Goal: Transaction & Acquisition: Book appointment/travel/reservation

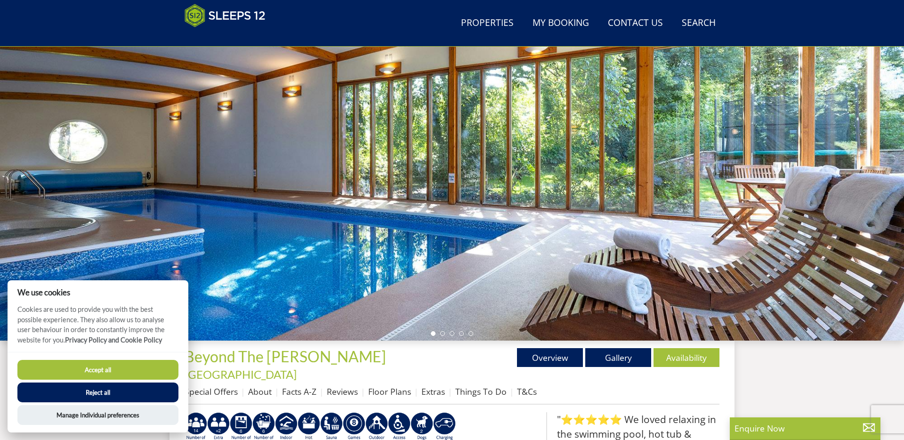
scroll to position [37, 0]
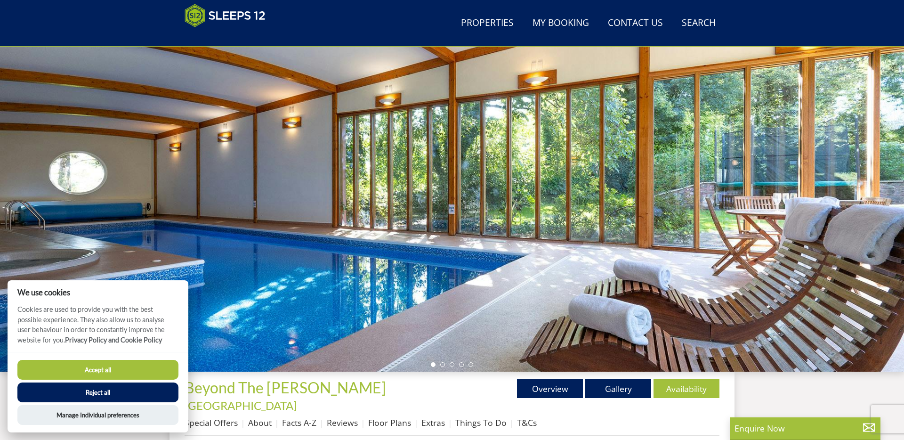
click at [115, 377] on button "Accept all" at bounding box center [97, 370] width 161 height 20
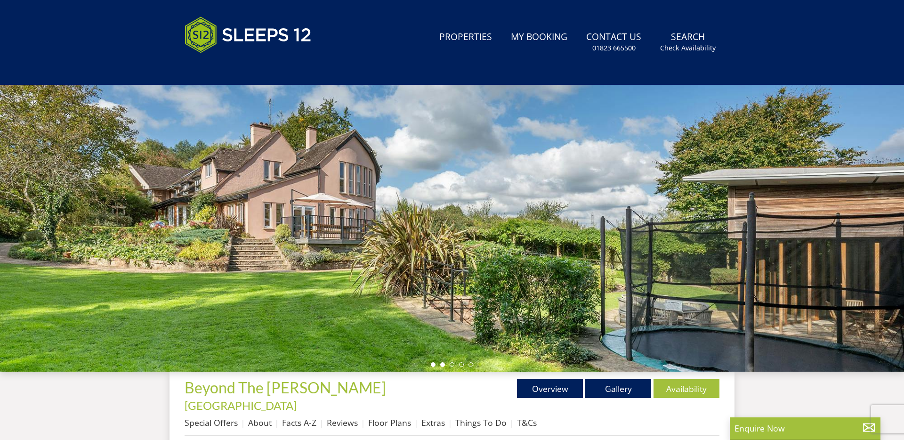
click at [444, 365] on li at bounding box center [442, 364] width 5 height 5
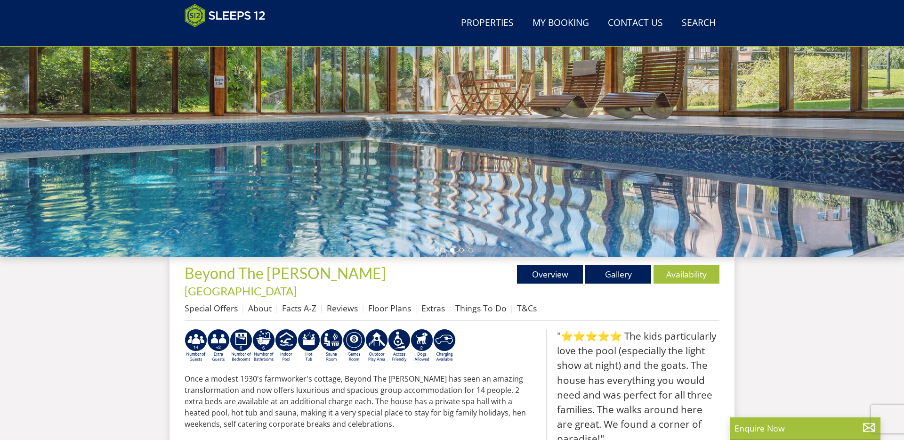
scroll to position [107, 0]
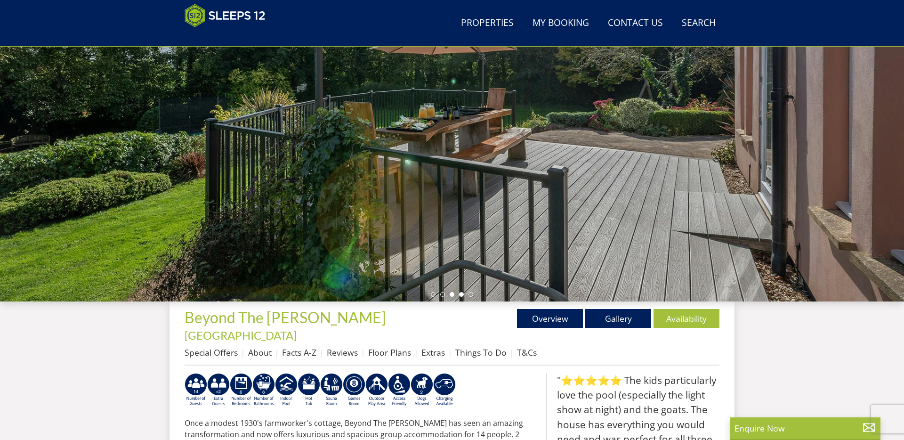
click at [462, 294] on li at bounding box center [461, 294] width 5 height 5
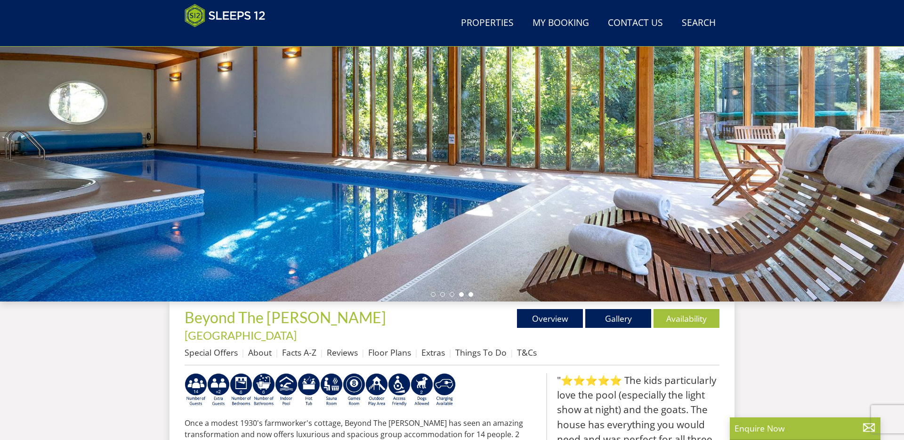
click at [472, 294] on li at bounding box center [471, 294] width 5 height 5
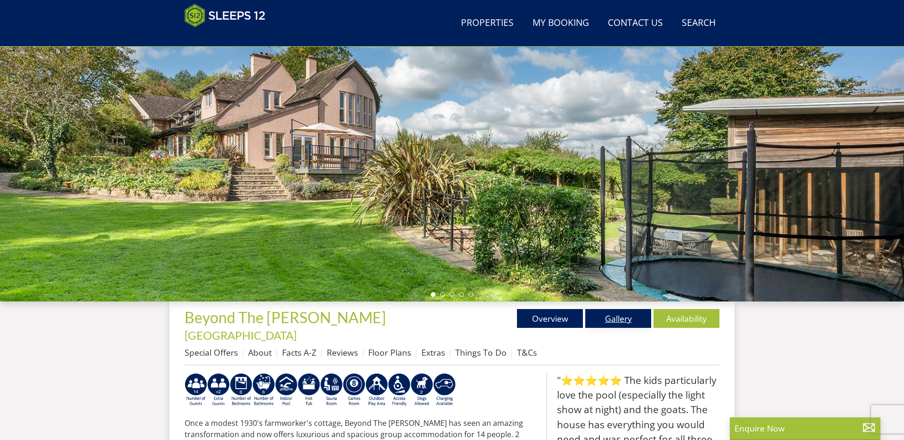
click at [626, 320] on link "Gallery" at bounding box center [619, 318] width 66 height 19
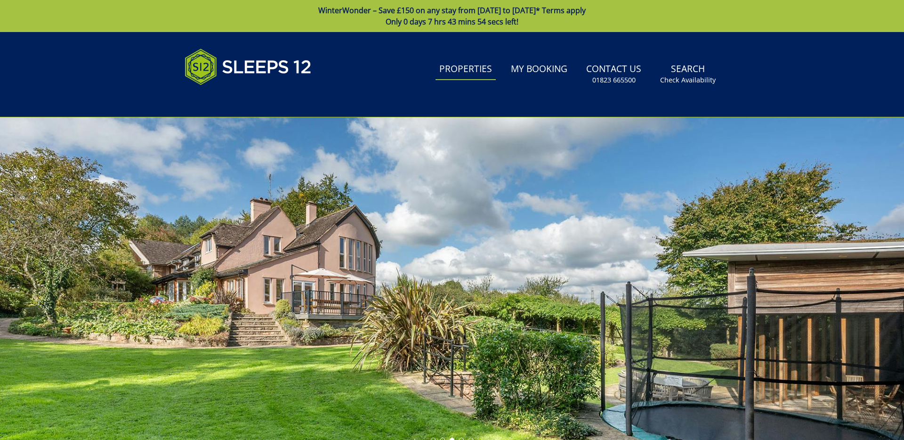
click at [468, 71] on link "Properties" at bounding box center [466, 69] width 60 height 21
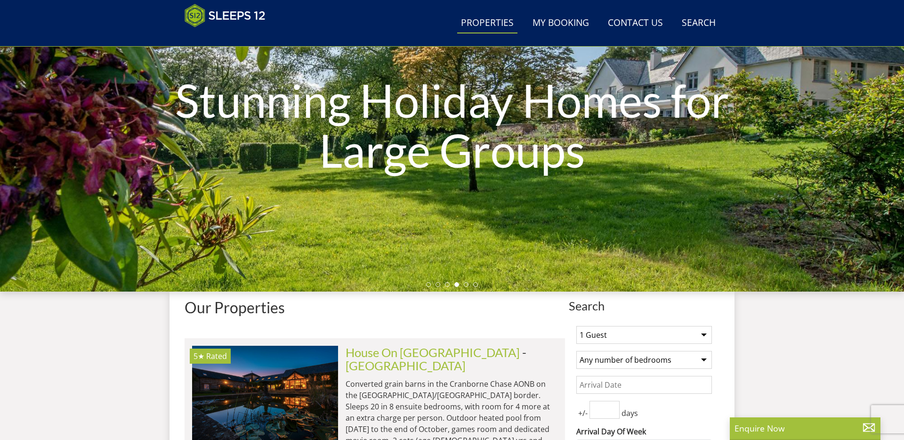
scroll to position [114, 0]
